Goal: Check status: Check status

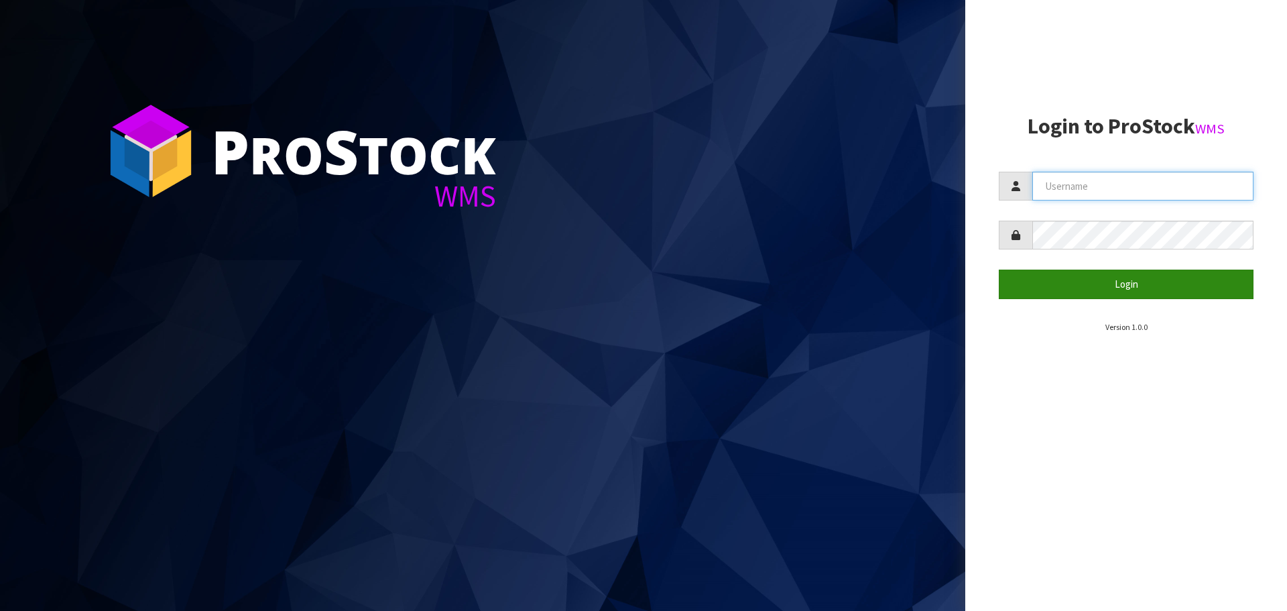
type input "THECLUTCHHUB"
click at [1098, 282] on button "Login" at bounding box center [1126, 283] width 255 height 29
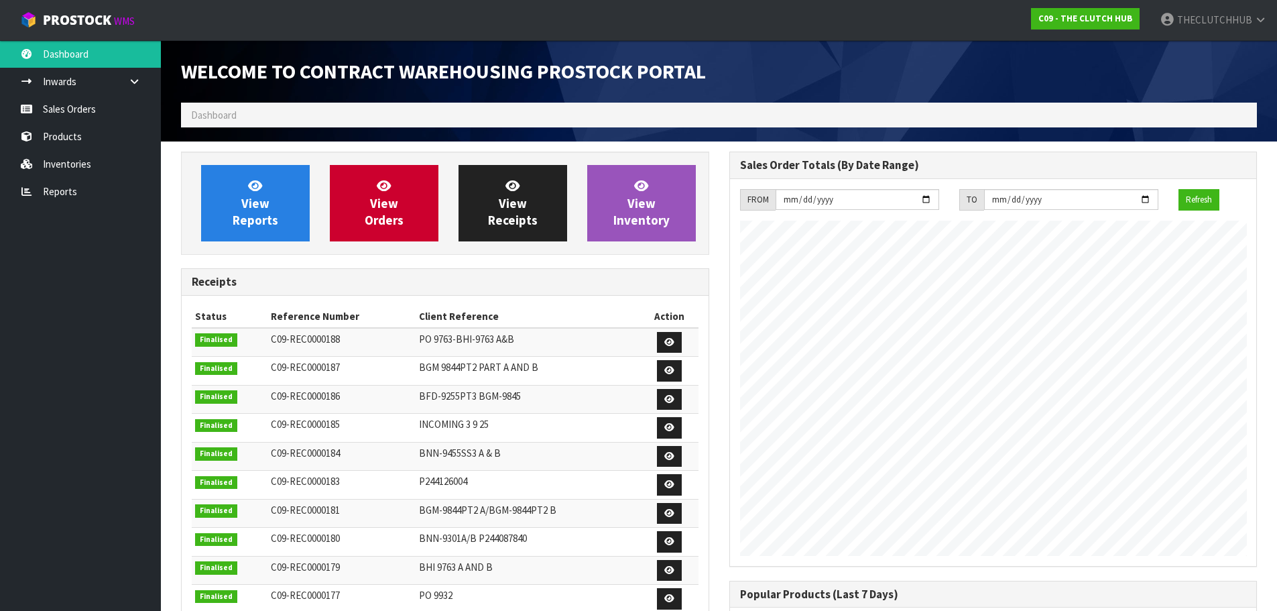
scroll to position [743, 548]
click at [73, 112] on link "Sales Orders" at bounding box center [80, 108] width 161 height 27
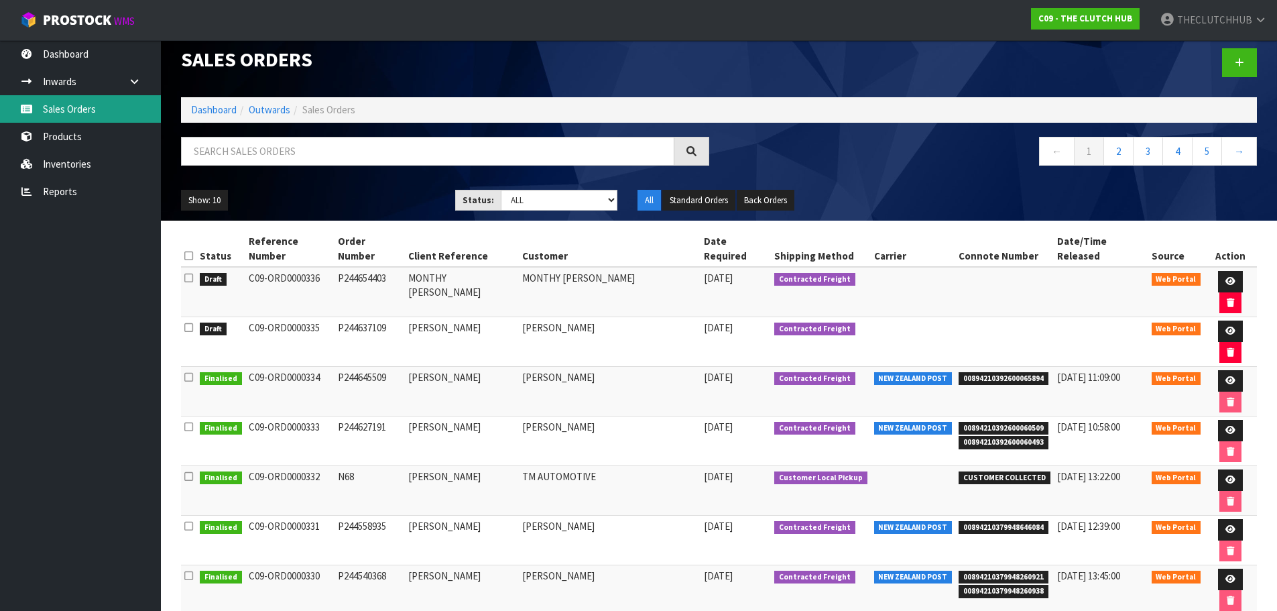
scroll to position [15, 0]
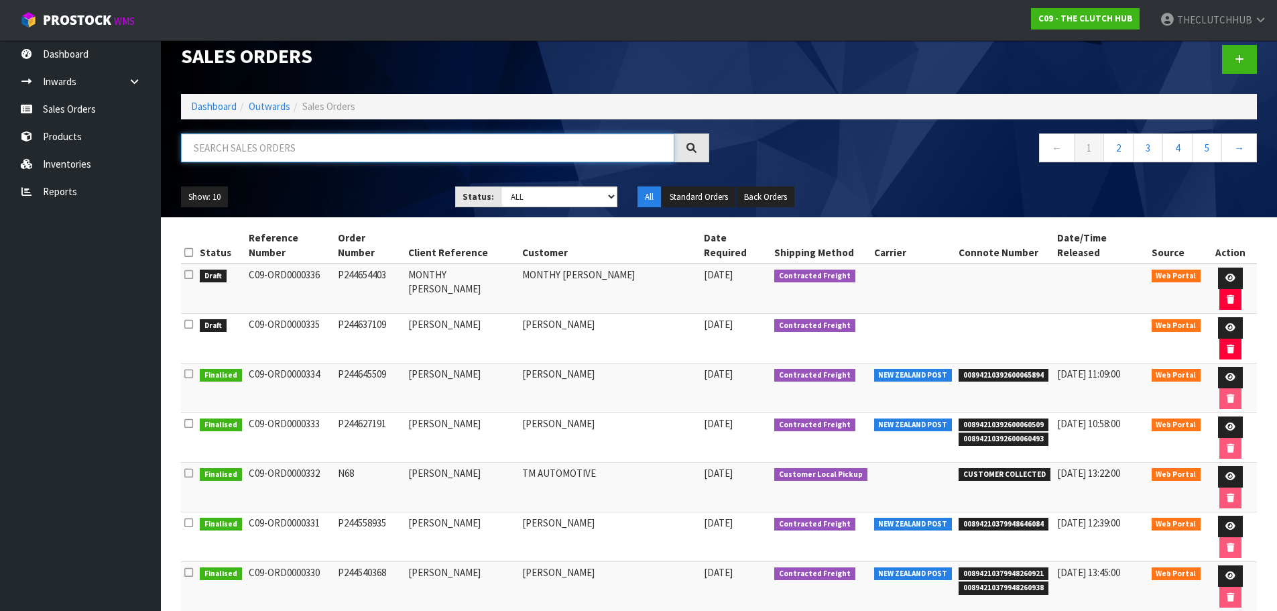
paste input "P244458595"
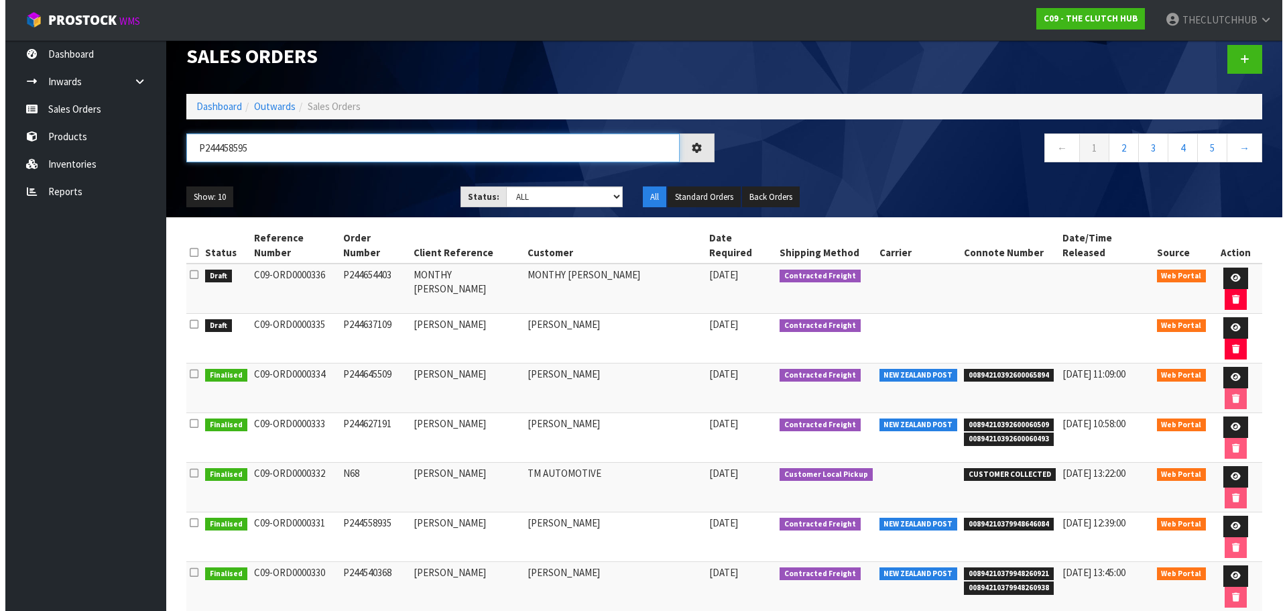
scroll to position [0, 0]
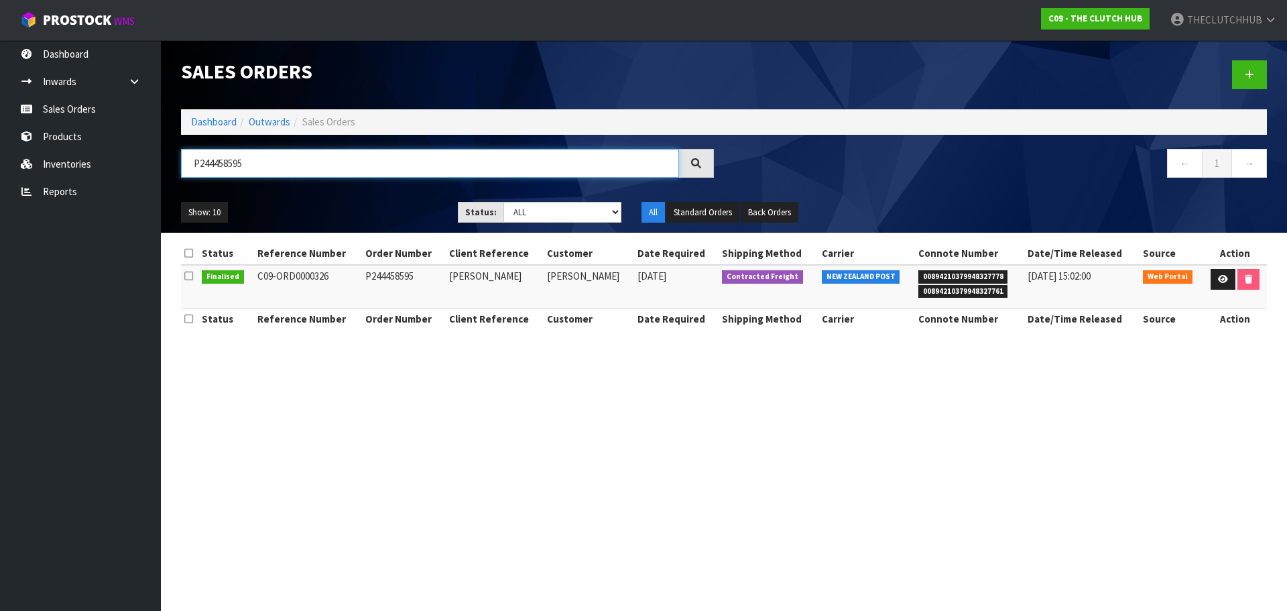
type input "P244458595"
drag, startPoint x: 997, startPoint y: 294, endPoint x: 916, endPoint y: 278, distance: 81.9
click at [918, 278] on ul "00894210379948327778 00894210379948327761" at bounding box center [969, 283] width 103 height 29
copy ul "00894210379948327778 00894210379948327761"
